Goal: Information Seeking & Learning: Learn about a topic

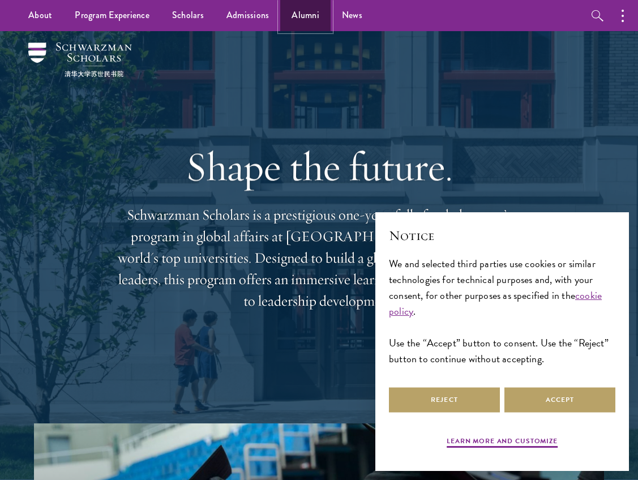
click at [297, 12] on link "Alumni" at bounding box center [305, 15] width 50 height 31
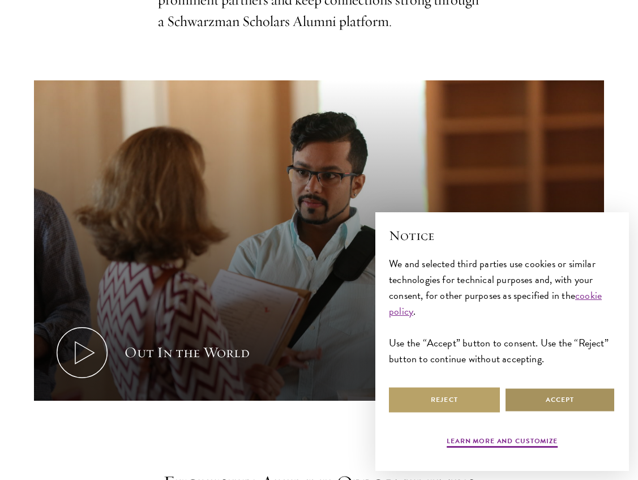
click at [545, 402] on button "Accept" at bounding box center [560, 399] width 111 height 25
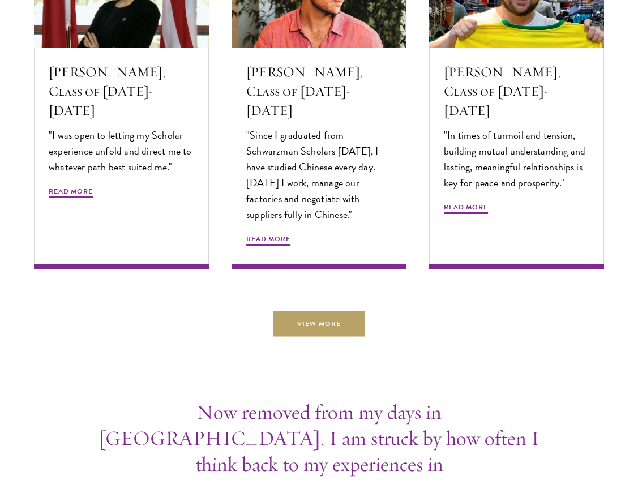
scroll to position [3738, 0]
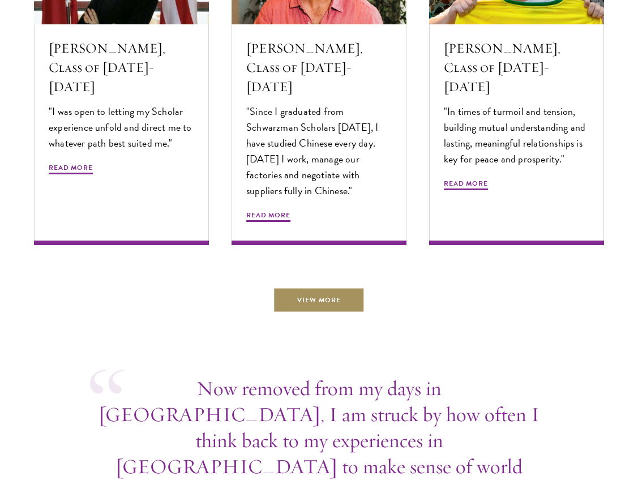
click at [285, 295] on link "View More" at bounding box center [319, 300] width 91 height 25
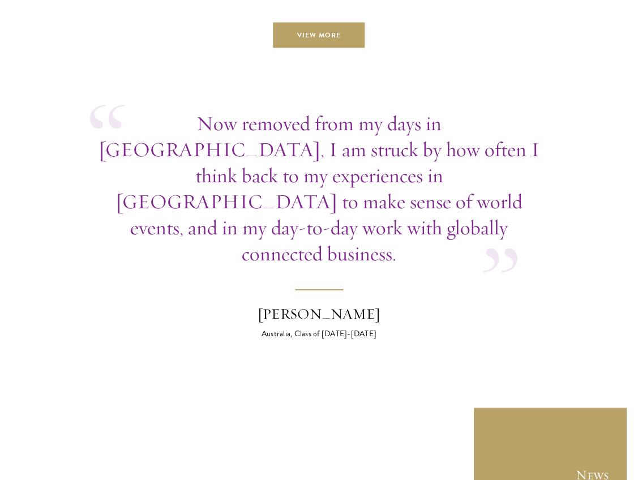
scroll to position [4021, 0]
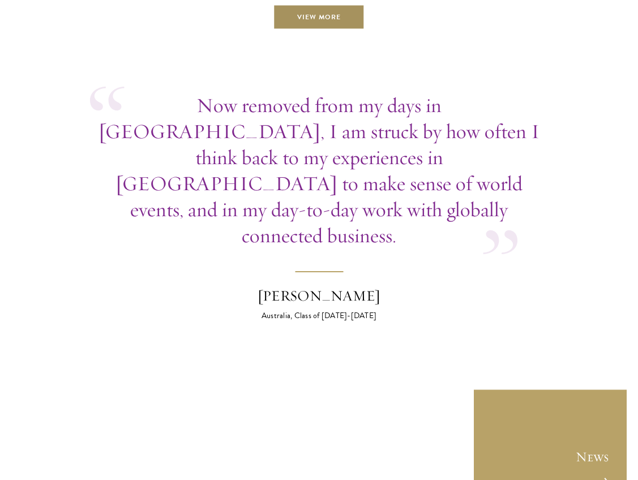
click at [336, 5] on link "View More" at bounding box center [319, 17] width 91 height 25
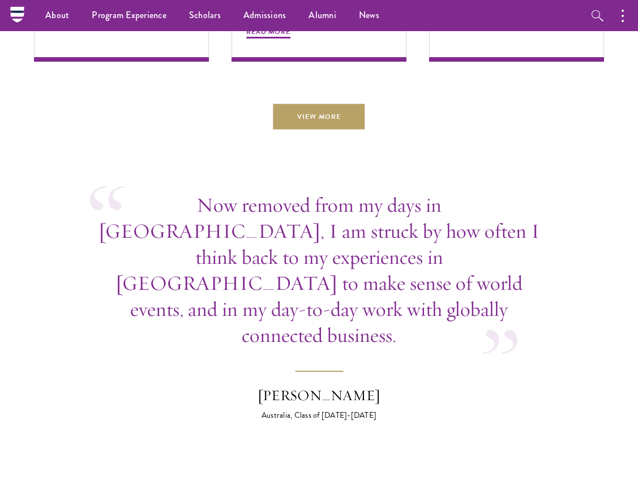
scroll to position [3914, 0]
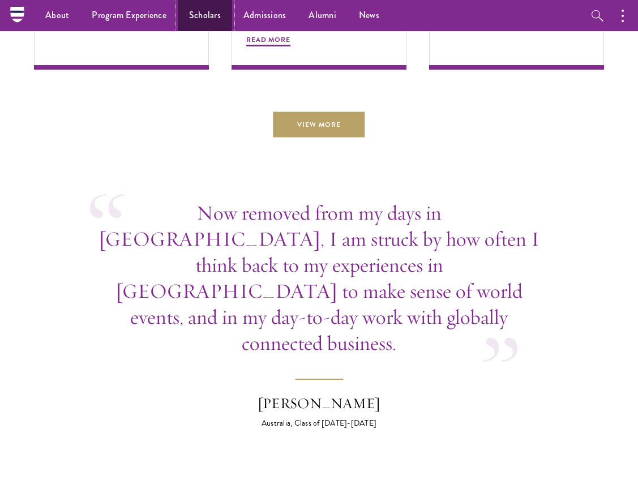
click at [199, 3] on link "Scholars" at bounding box center [205, 15] width 54 height 31
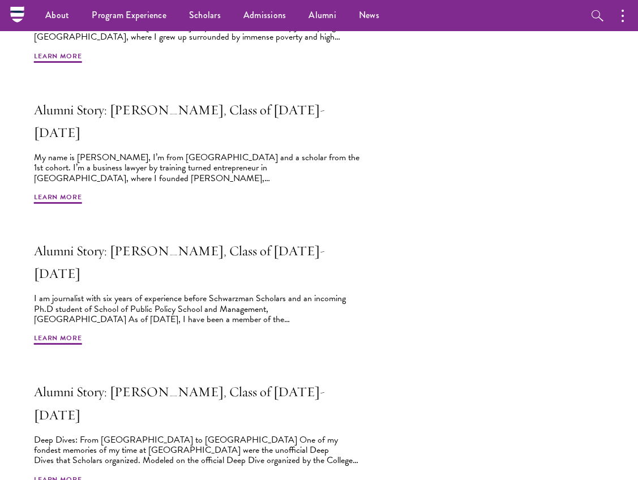
scroll to position [283, 0]
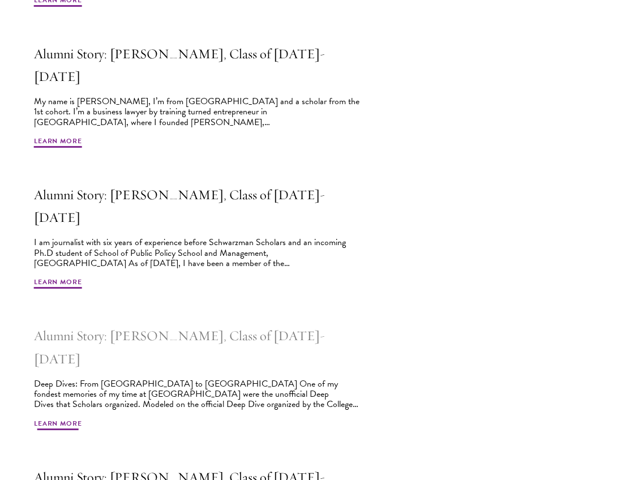
scroll to position [680, 0]
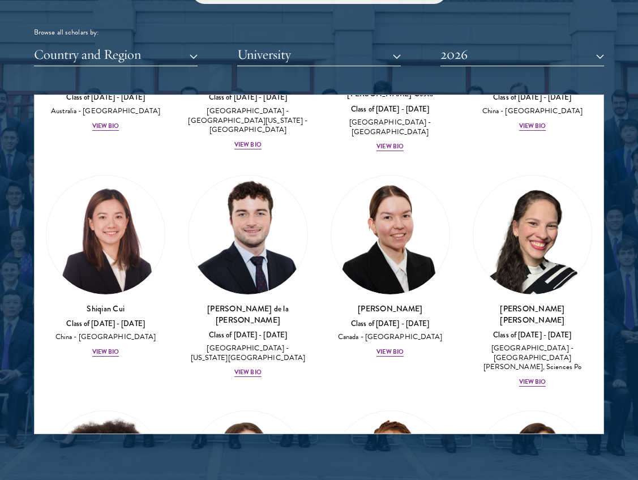
scroll to position [1756, 0]
